Goal: Communication & Community: Ask a question

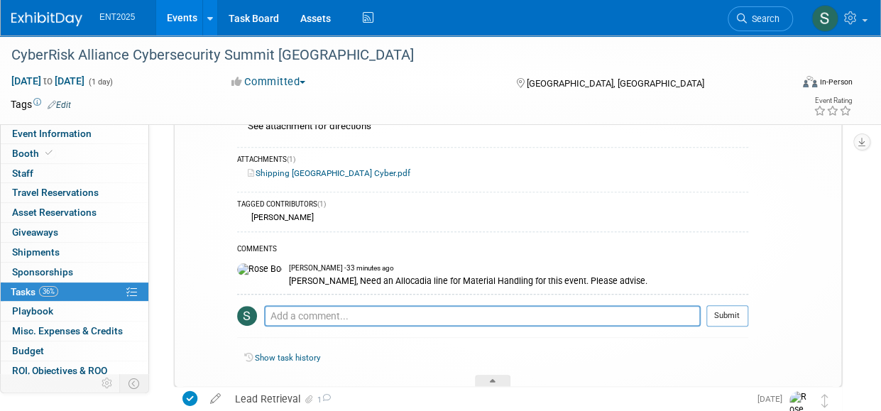
scroll to position [192, 0]
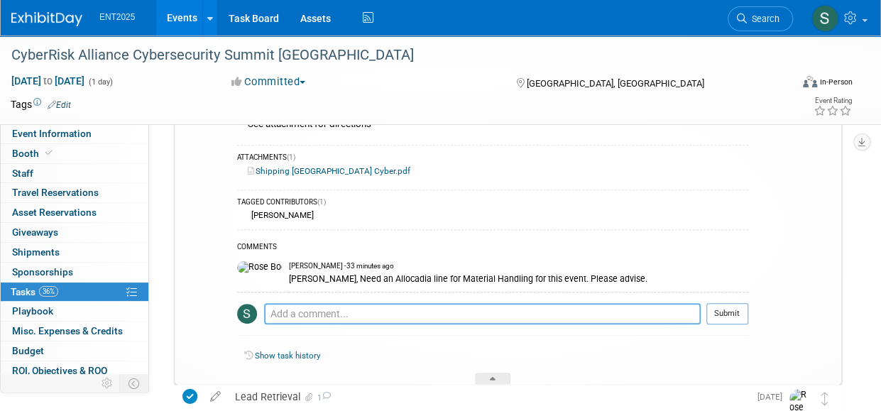
click at [304, 314] on textarea at bounding box center [482, 313] width 436 height 21
paste textarea "TBD Material Handling - CyberRisk Alliance Summit [GEOGRAPHIC_DATA] - [DATE] Li…"
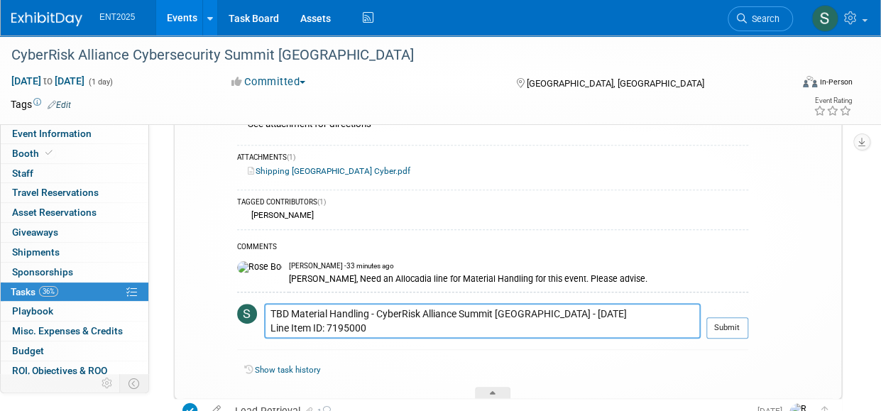
drag, startPoint x: 292, startPoint y: 312, endPoint x: 258, endPoint y: 314, distance: 34.2
click at [258, 314] on tr "TBD Material Handling - CyberRisk Alliance Summit [GEOGRAPHIC_DATA] - [DATE] Li…" at bounding box center [492, 326] width 511 height 47
drag, startPoint x: 270, startPoint y: 311, endPoint x: 581, endPoint y: 307, distance: 311.6
click at [581, 307] on textarea "Material Handling - CyberRisk Alliance Summit [GEOGRAPHIC_DATA] - [DATE] Line I…" at bounding box center [482, 320] width 436 height 35
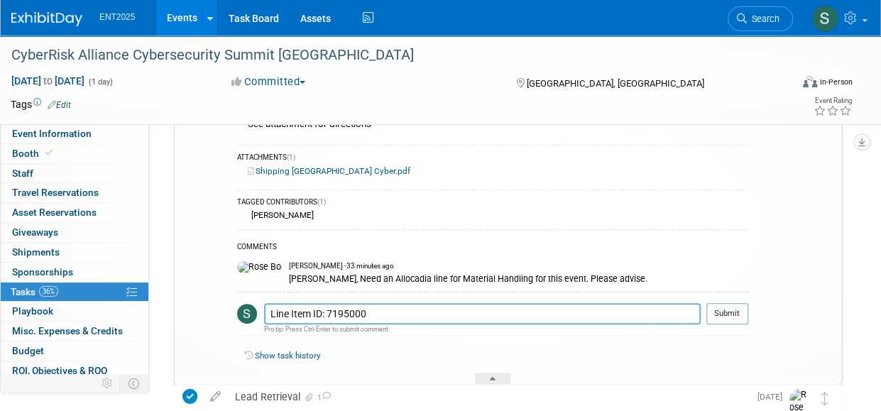
click at [461, 314] on textarea "Line Item ID: 7195000" at bounding box center [482, 313] width 436 height 21
type textarea "Line Item ID: 7195000 and who is the vendor?"
click at [722, 312] on button "Submit" at bounding box center [727, 313] width 42 height 21
